Goal: Download file/media

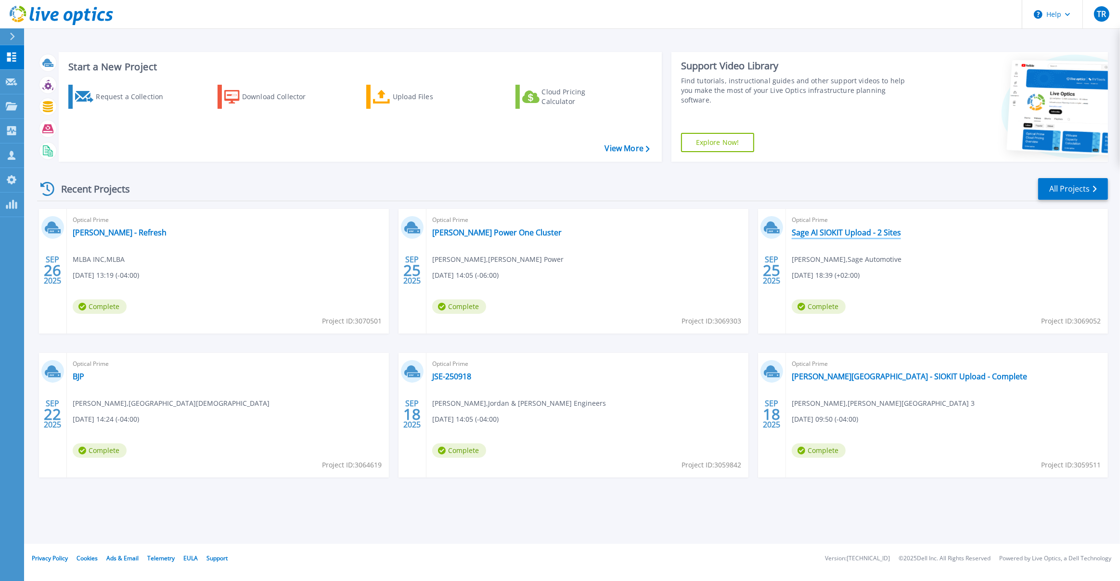
click at [888, 234] on link "Sage AI SIOKIT Upload - 2 Sites" at bounding box center [846, 233] width 109 height 10
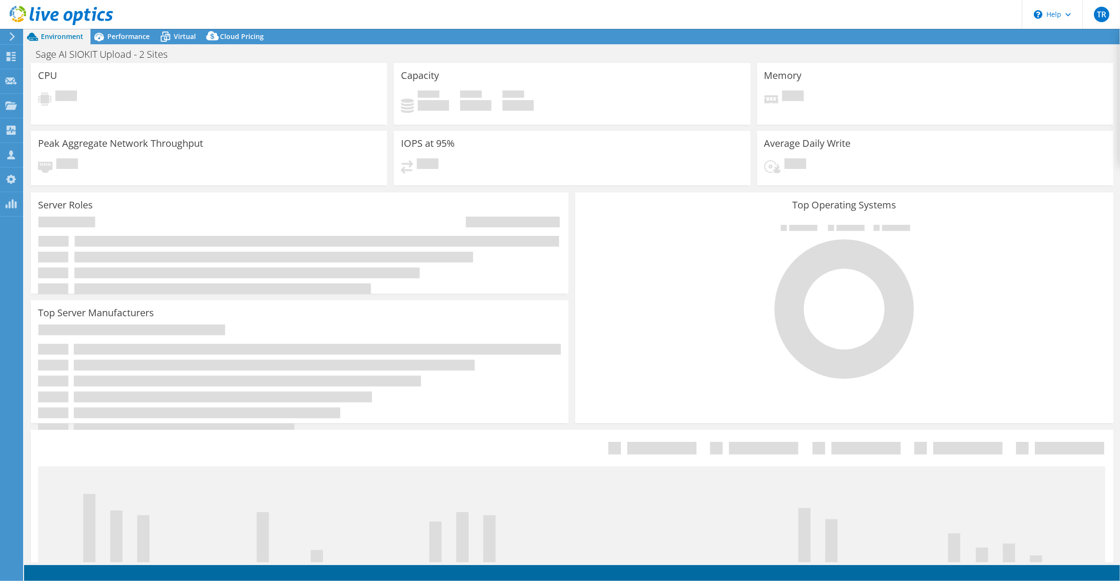
select select "USD"
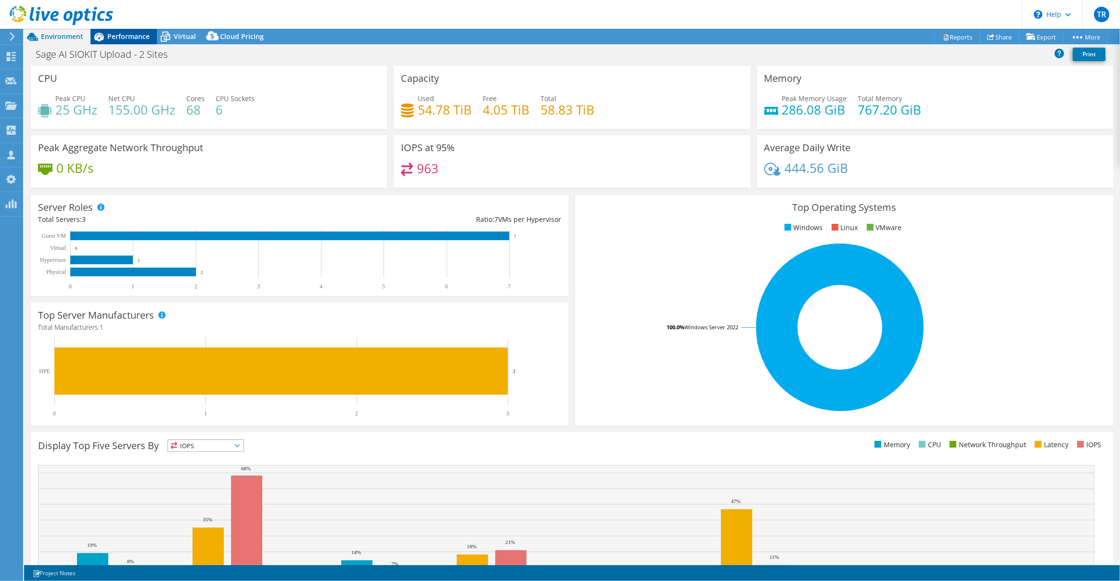
click at [139, 35] on span "Performance" at bounding box center [128, 36] width 42 height 9
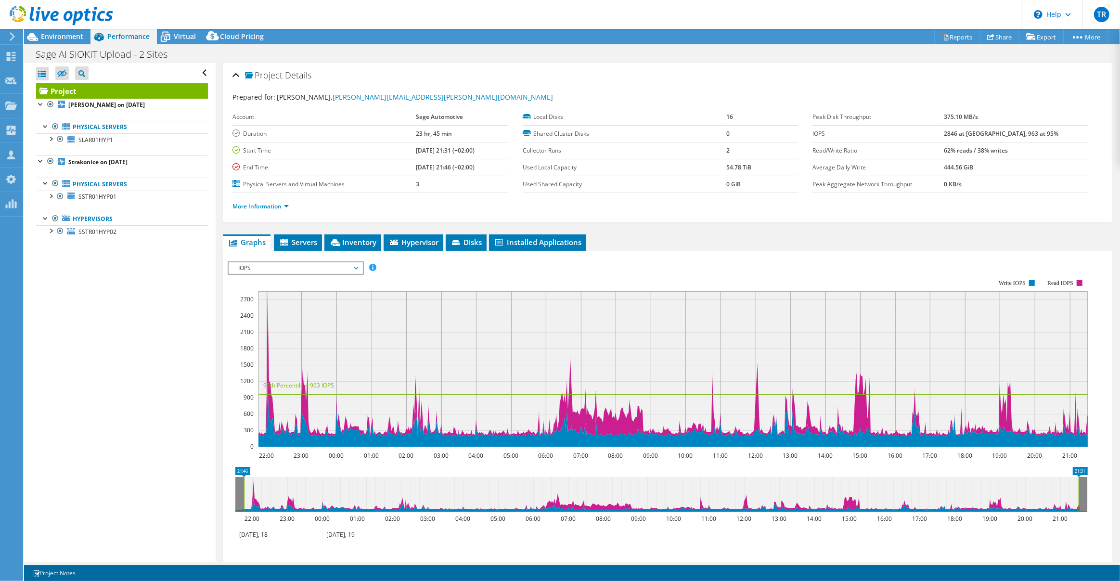
click at [129, 260] on div "Open All Close All Hide Excluded Nodes Project Tree Filter" at bounding box center [119, 312] width 191 height 499
click at [178, 315] on div "Open All Close All Hide Excluded Nodes Project Tree Filter" at bounding box center [119, 312] width 191 height 499
click at [934, 43] on link "Reports" at bounding box center [957, 36] width 46 height 15
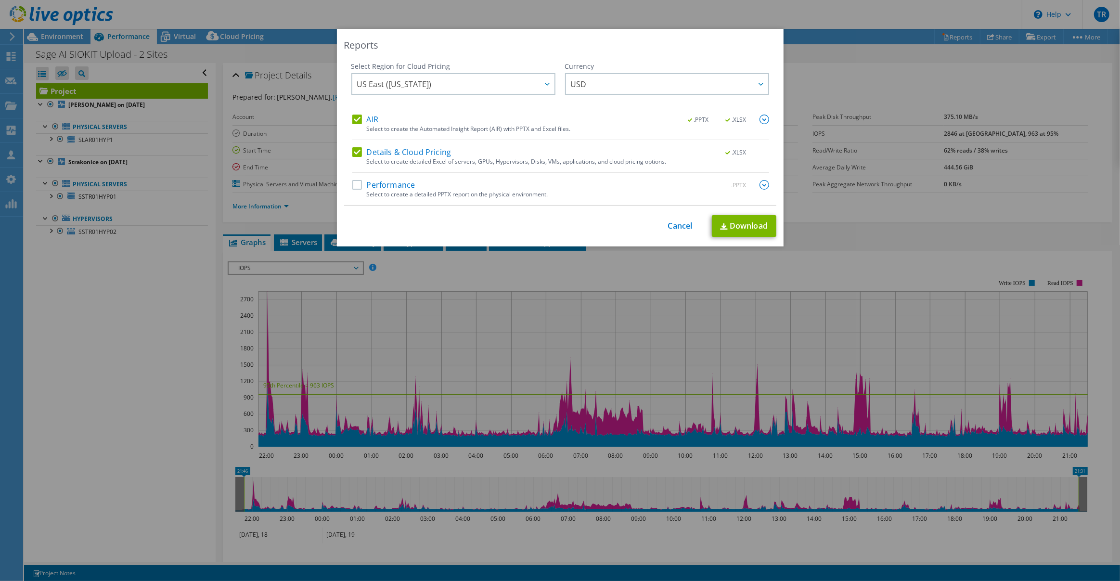
click at [362, 184] on label "Performance" at bounding box center [383, 185] width 63 height 10
click at [0, 0] on input "Performance" at bounding box center [0, 0] width 0 height 0
click at [747, 225] on link "Download" at bounding box center [744, 226] width 64 height 22
click at [678, 224] on link "Cancel" at bounding box center [680, 225] width 25 height 9
